Goal: Navigation & Orientation: Understand site structure

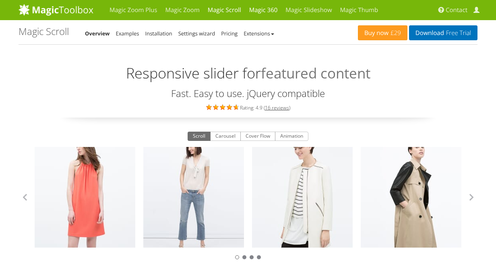
click at [264, 11] on link "Magic 360" at bounding box center [263, 10] width 37 height 20
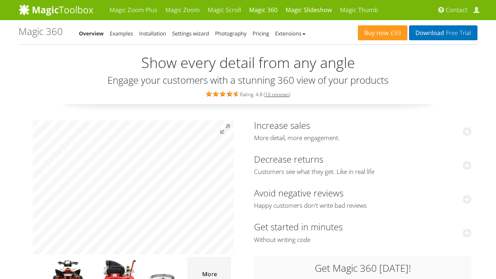
click at [305, 7] on link "Magic Slideshow" at bounding box center [308, 10] width 54 height 20
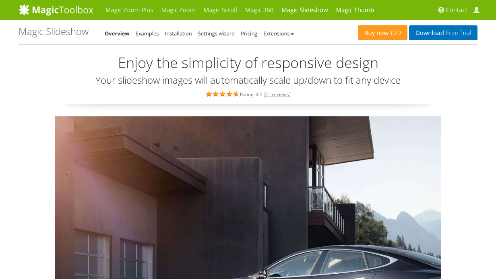
click at [346, 11] on link "Magic Thumb" at bounding box center [355, 10] width 46 height 20
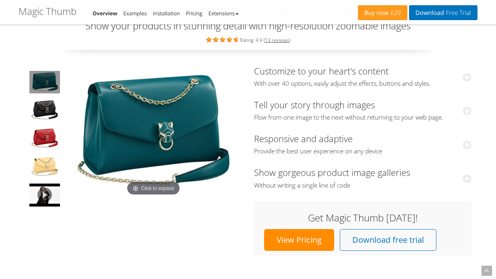
scroll to position [55, 0]
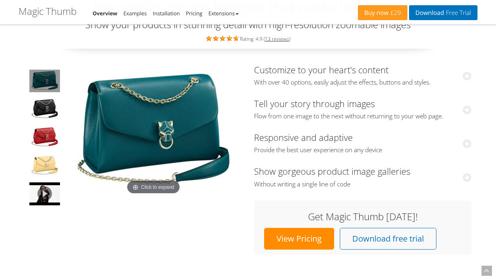
click at [196, 135] on img at bounding box center [153, 131] width 177 height 132
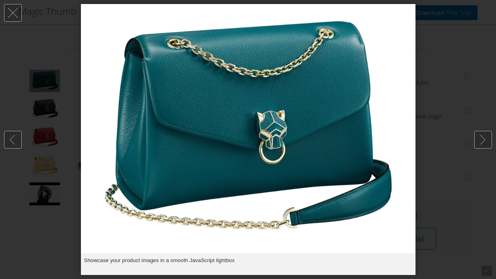
click at [196, 135] on img at bounding box center [248, 128] width 334 height 249
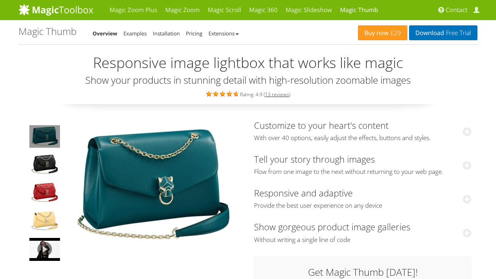
scroll to position [0, 0]
click at [131, 12] on link "Magic Zoom Plus" at bounding box center [133, 10] width 56 height 20
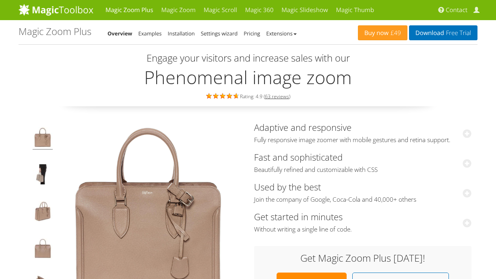
click at [70, 13] on img at bounding box center [56, 10] width 75 height 12
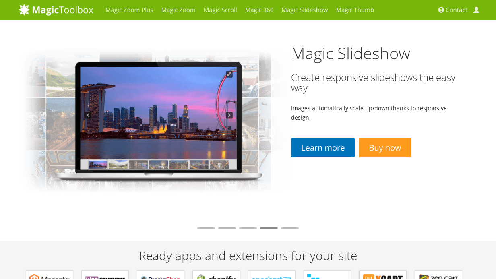
click at [290, 229] on li at bounding box center [290, 227] width 18 height 1
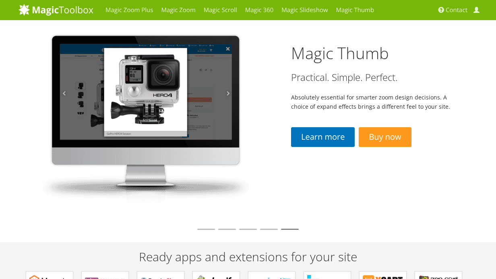
click at [145, 92] on img at bounding box center [155, 113] width 273 height 187
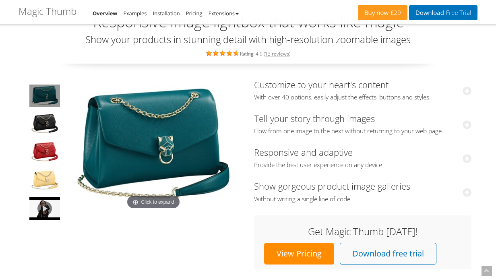
scroll to position [41, 0]
